Goal: Check status

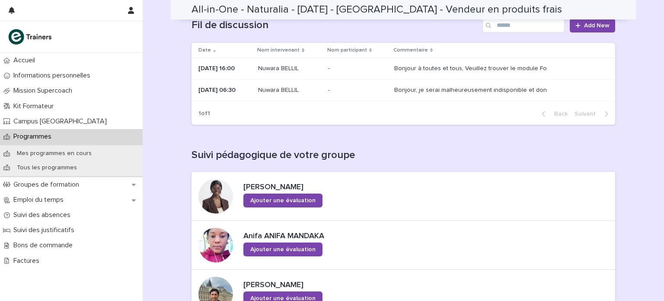
scroll to position [148, 0]
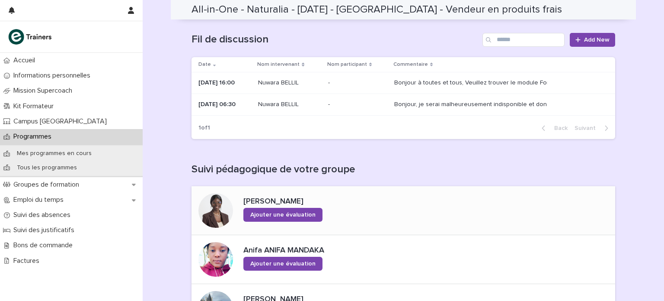
click at [217, 212] on div at bounding box center [216, 210] width 35 height 35
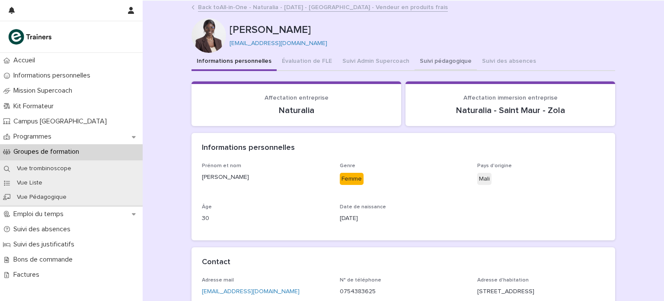
click at [424, 58] on button "Suivi pédagogique" at bounding box center [446, 62] width 62 height 18
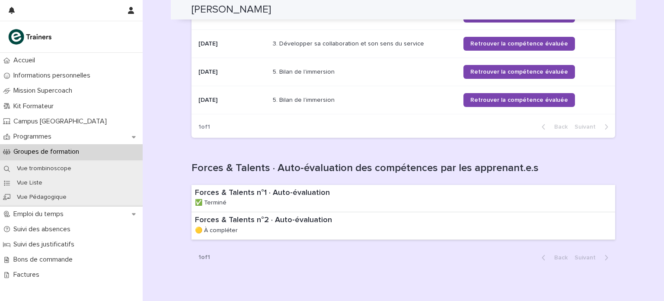
scroll to position [1071, 0]
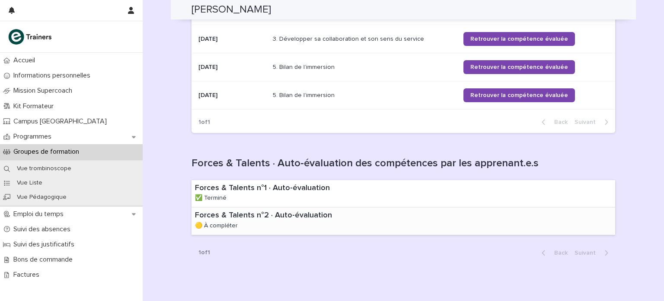
click at [275, 209] on div "Forces & Talents n°2 · Auto-évaluation 🟡 À compléter" at bounding box center [285, 220] width 187 height 27
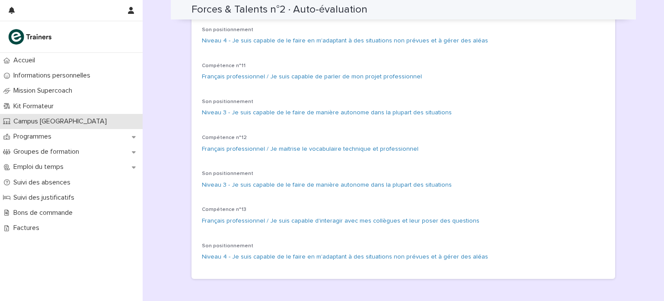
scroll to position [786, 0]
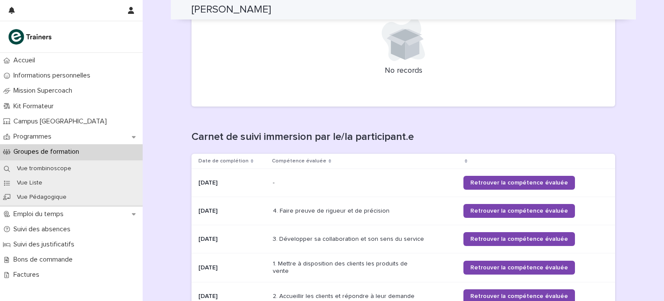
scroll to position [456, 0]
